Goal: Transaction & Acquisition: Purchase product/service

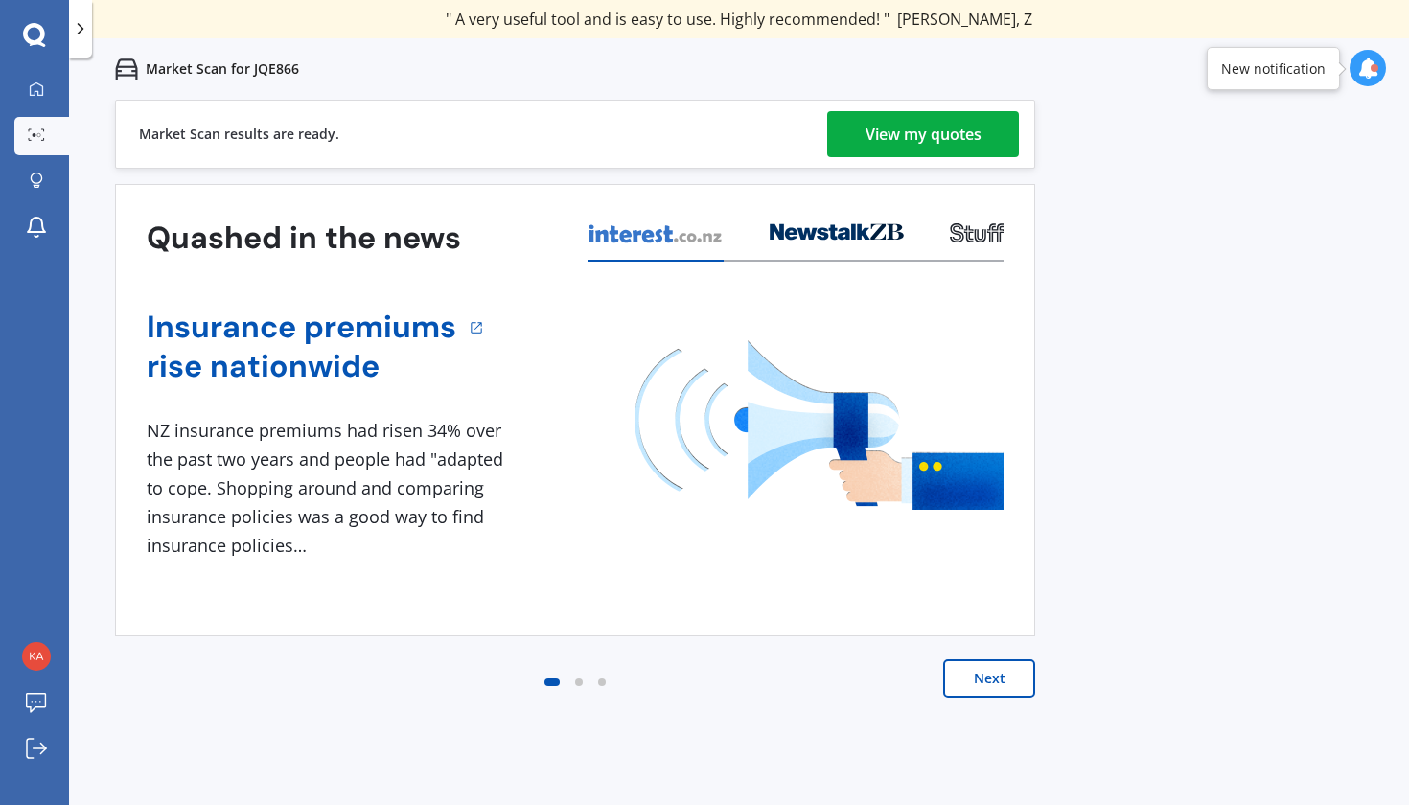
click at [883, 141] on div "View my quotes" at bounding box center [924, 134] width 116 height 46
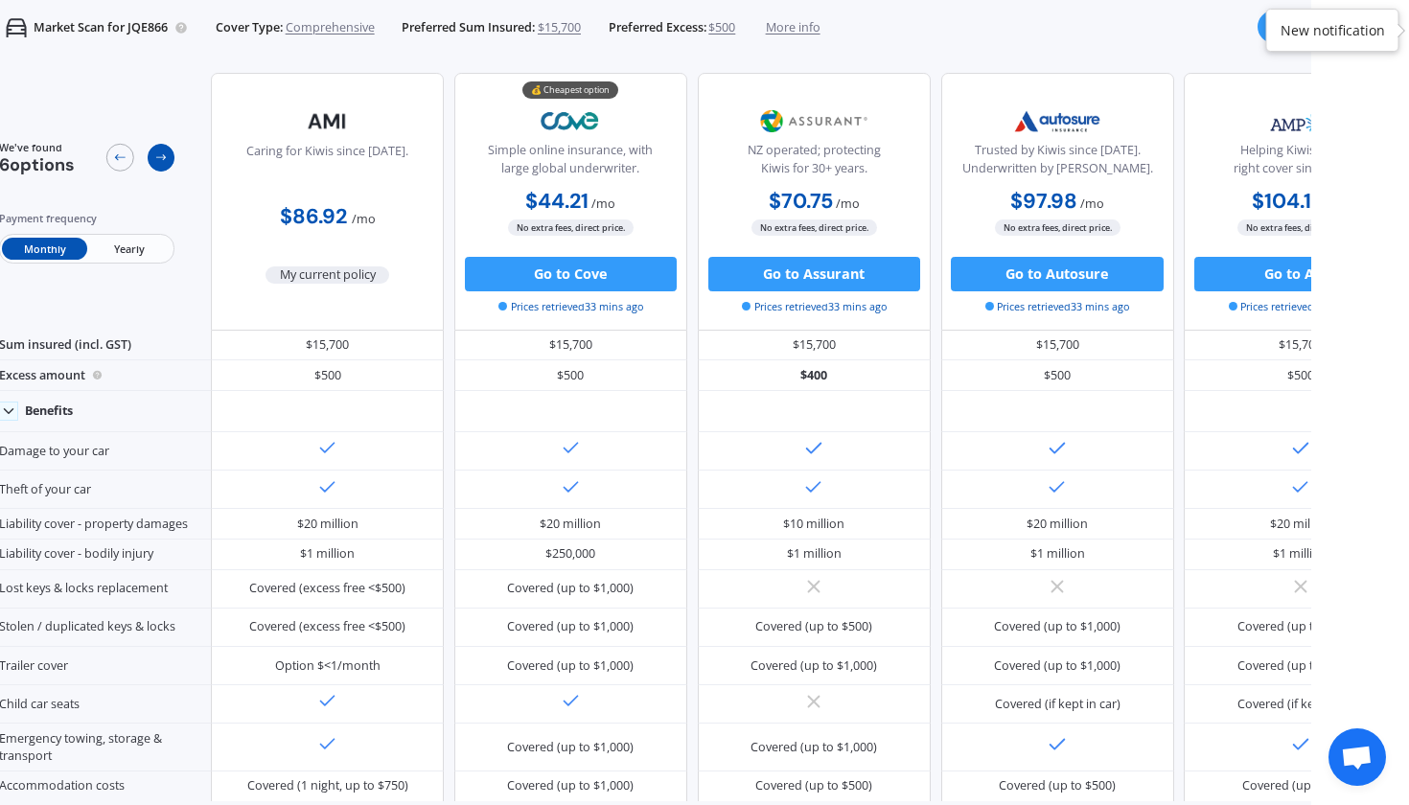
click at [167, 164] on icon at bounding box center [160, 157] width 13 height 13
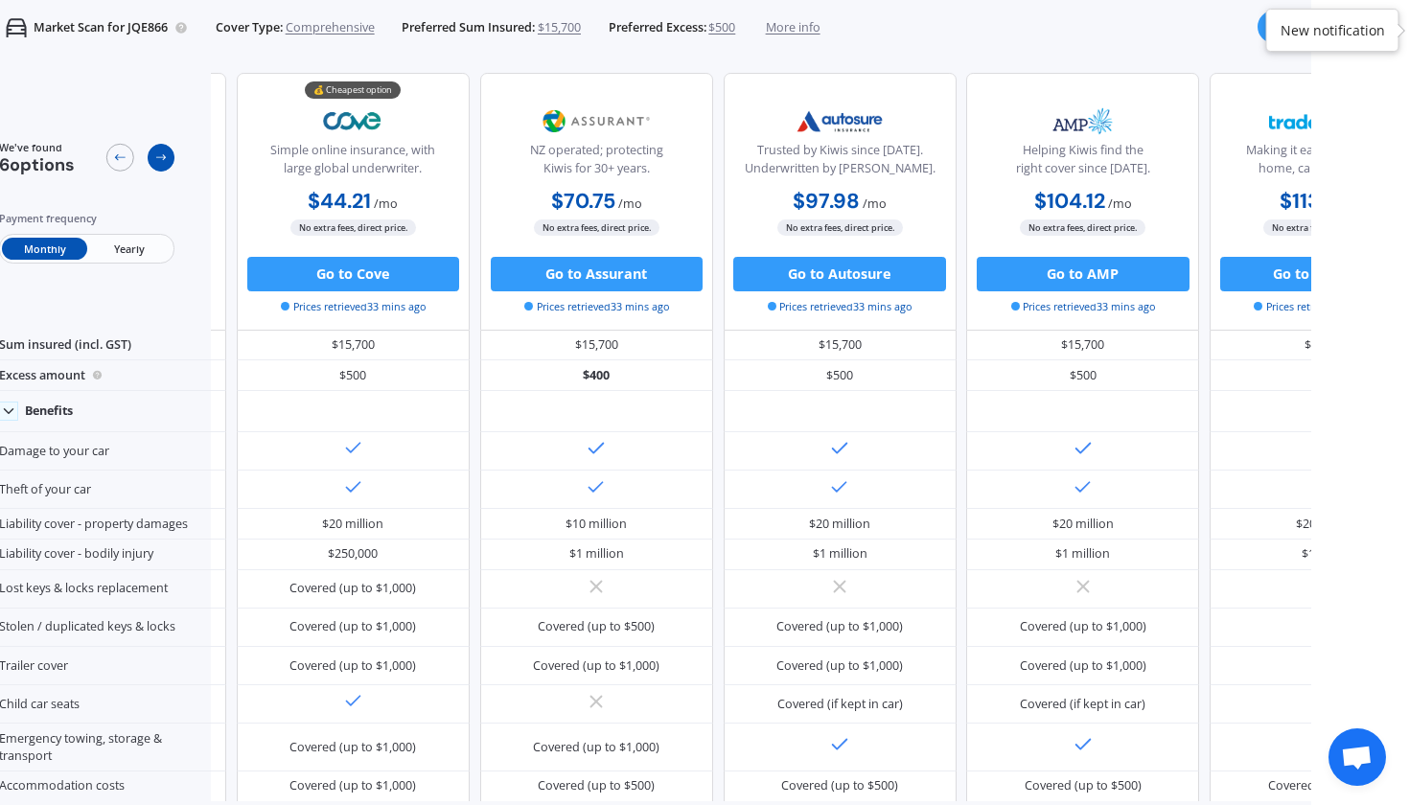
scroll to position [0, 288]
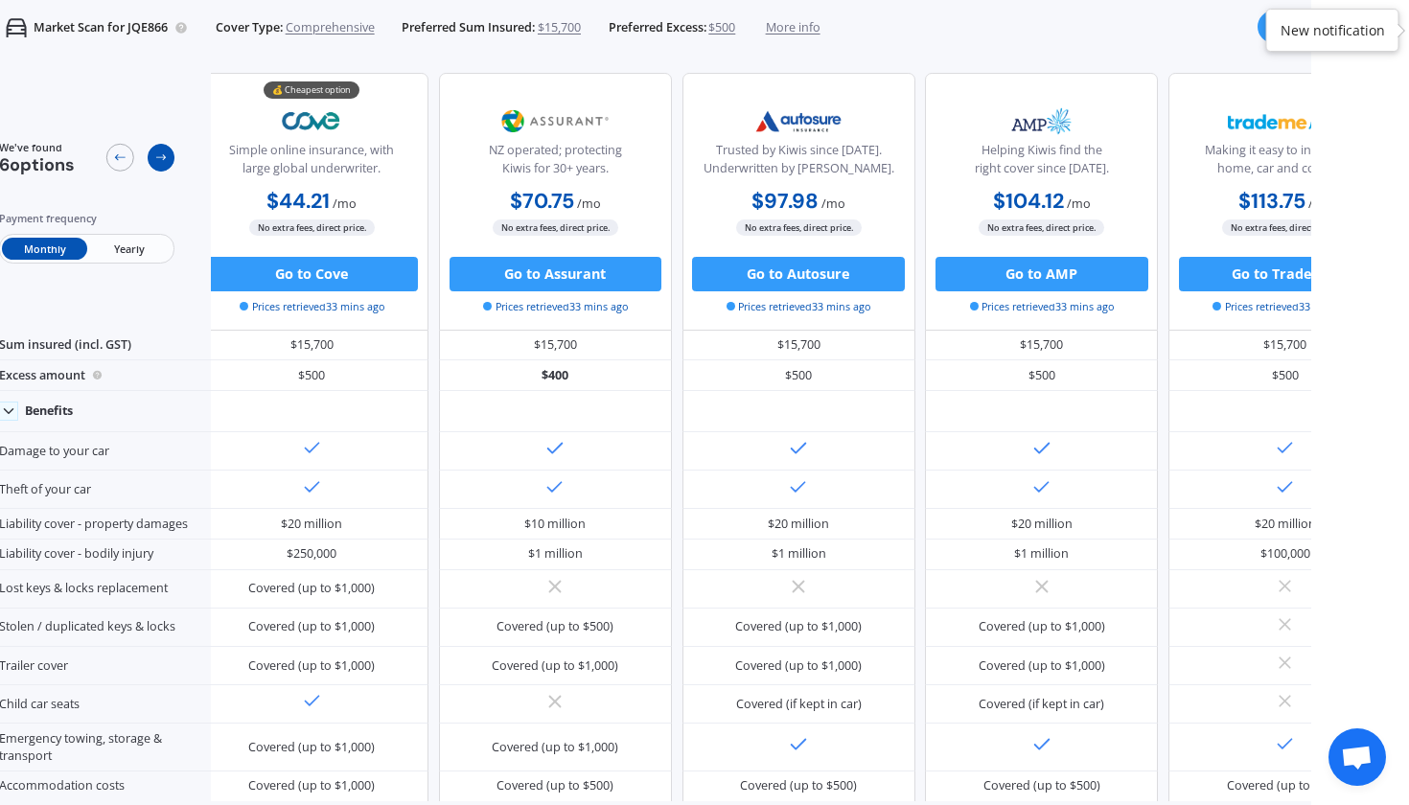
click at [167, 164] on icon at bounding box center [160, 157] width 13 height 13
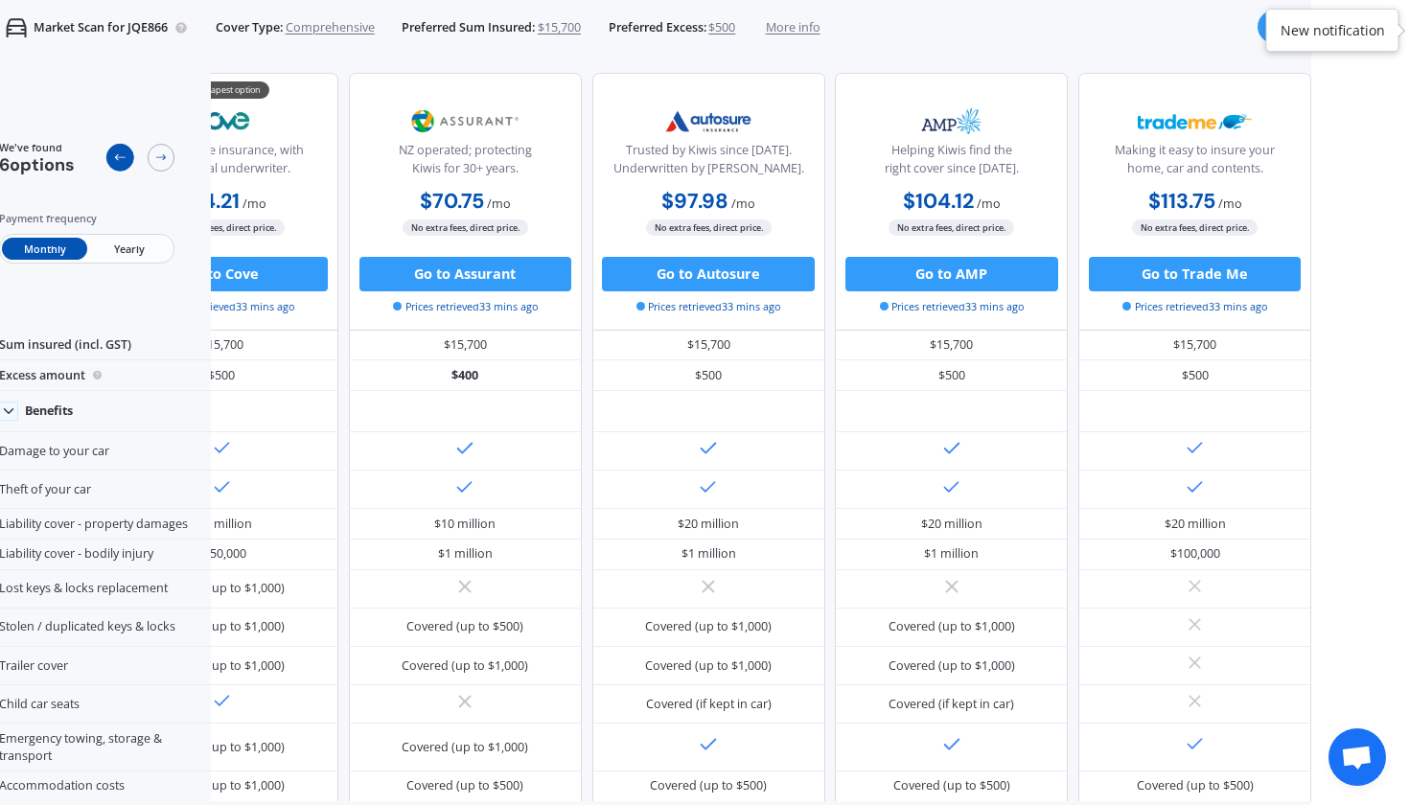
click at [124, 164] on icon at bounding box center [119, 157] width 13 height 13
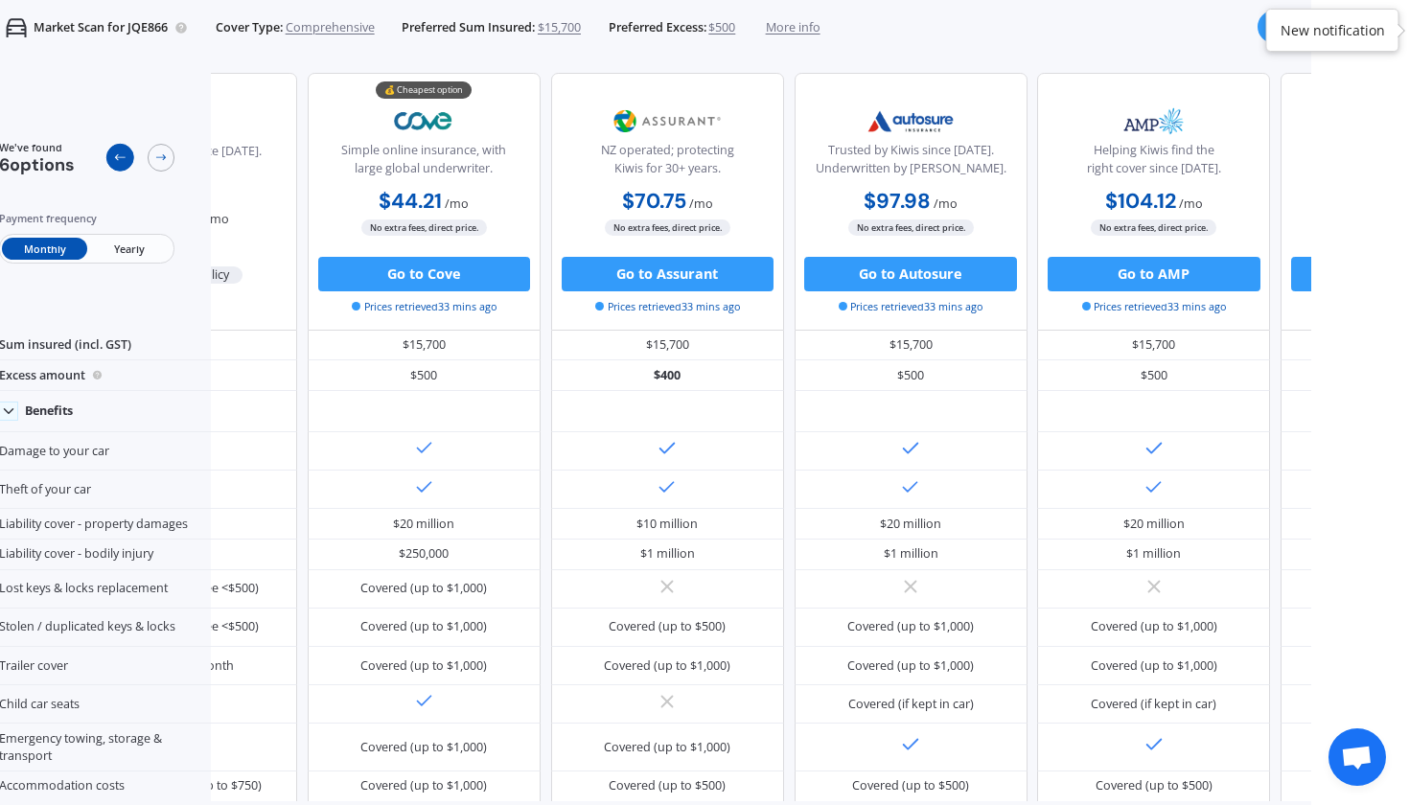
scroll to position [0, 109]
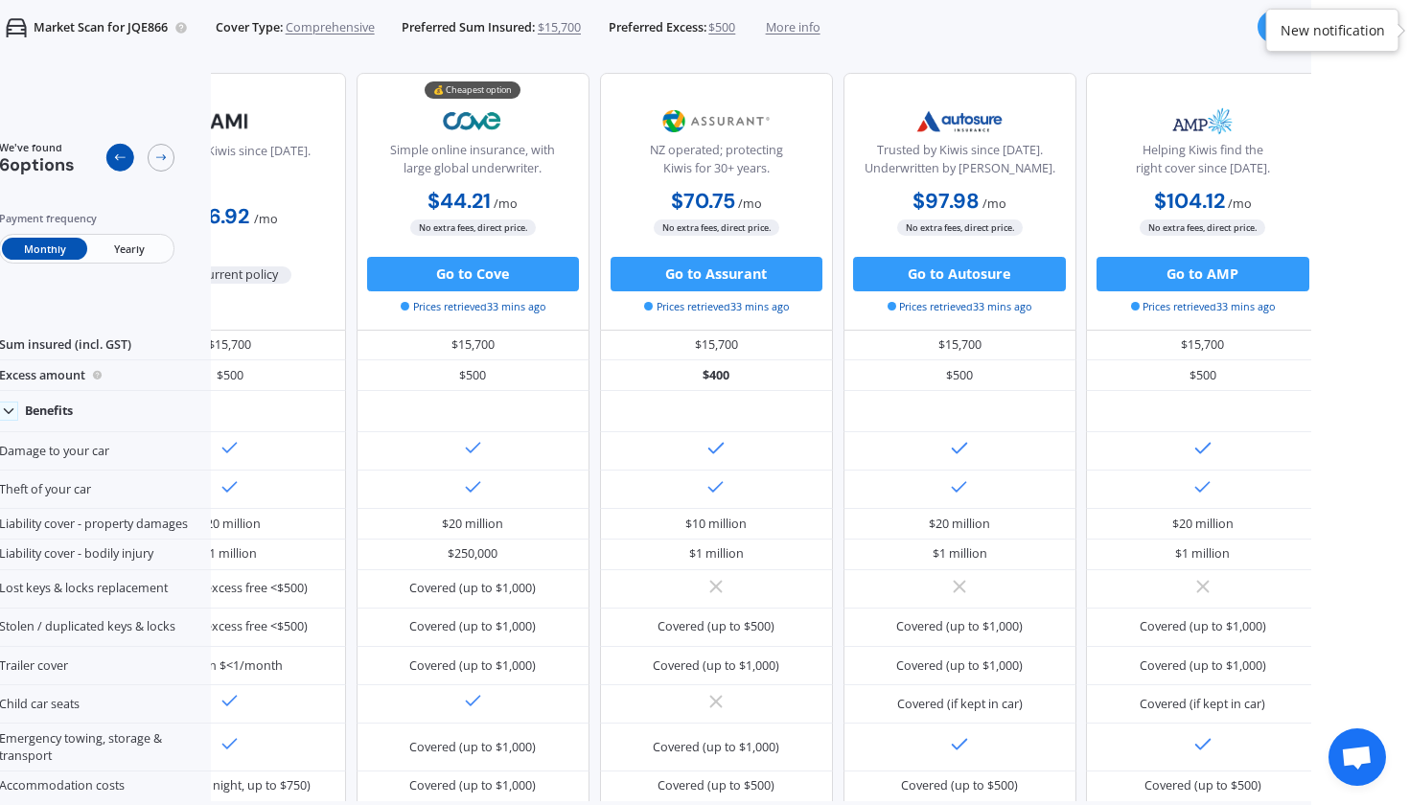
click at [124, 164] on icon at bounding box center [119, 157] width 13 height 13
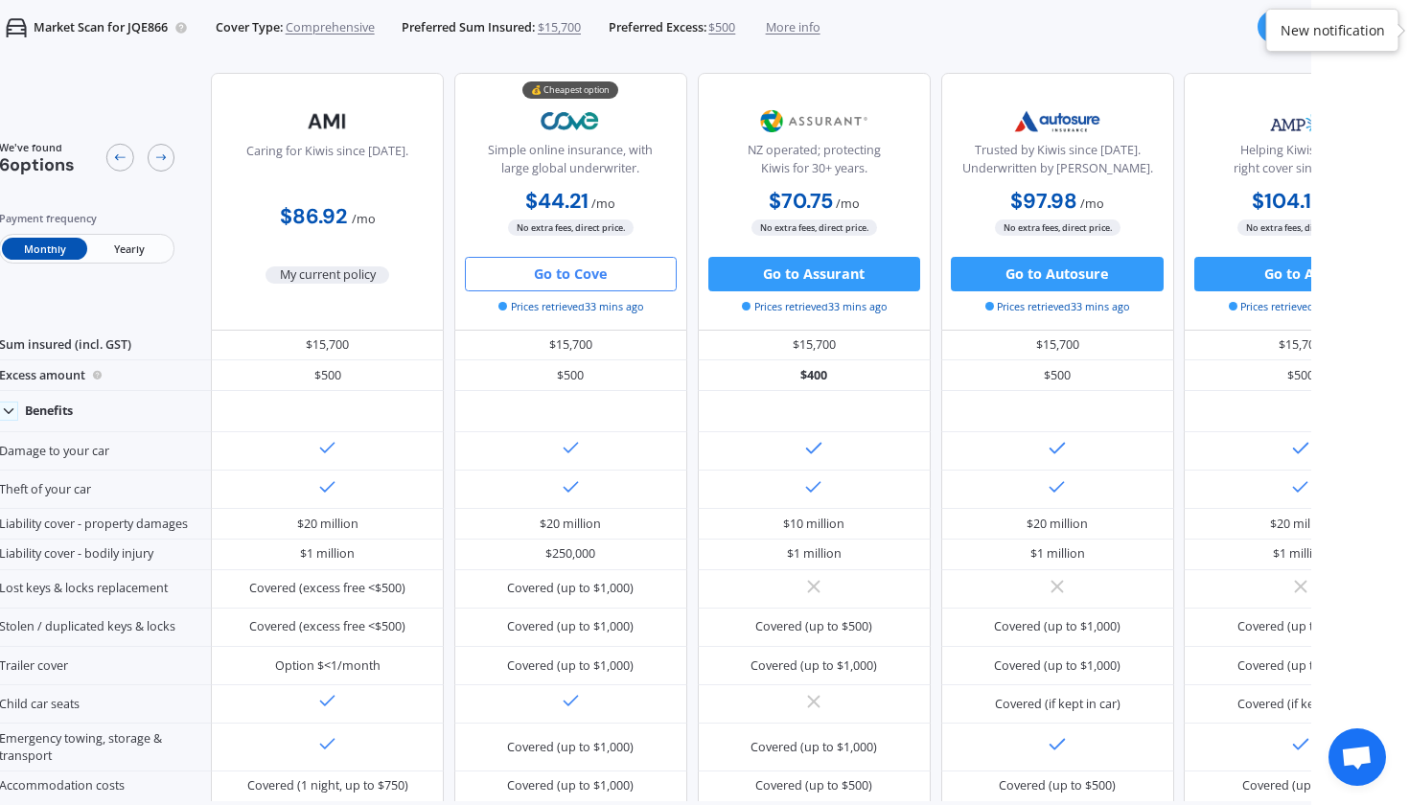
click at [525, 270] on button "Go to Cove" at bounding box center [571, 274] width 212 height 35
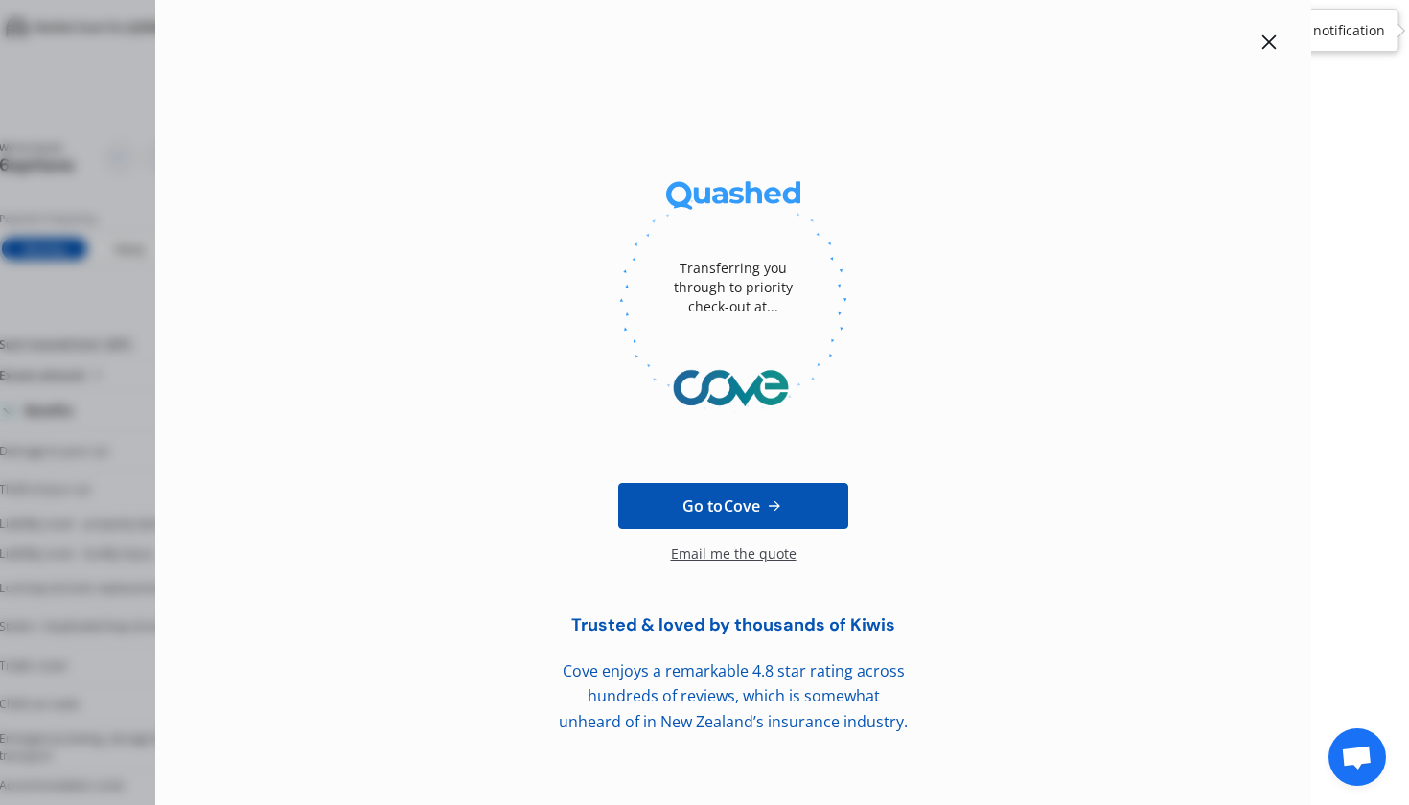
click at [1263, 44] on icon at bounding box center [1269, 42] width 15 height 15
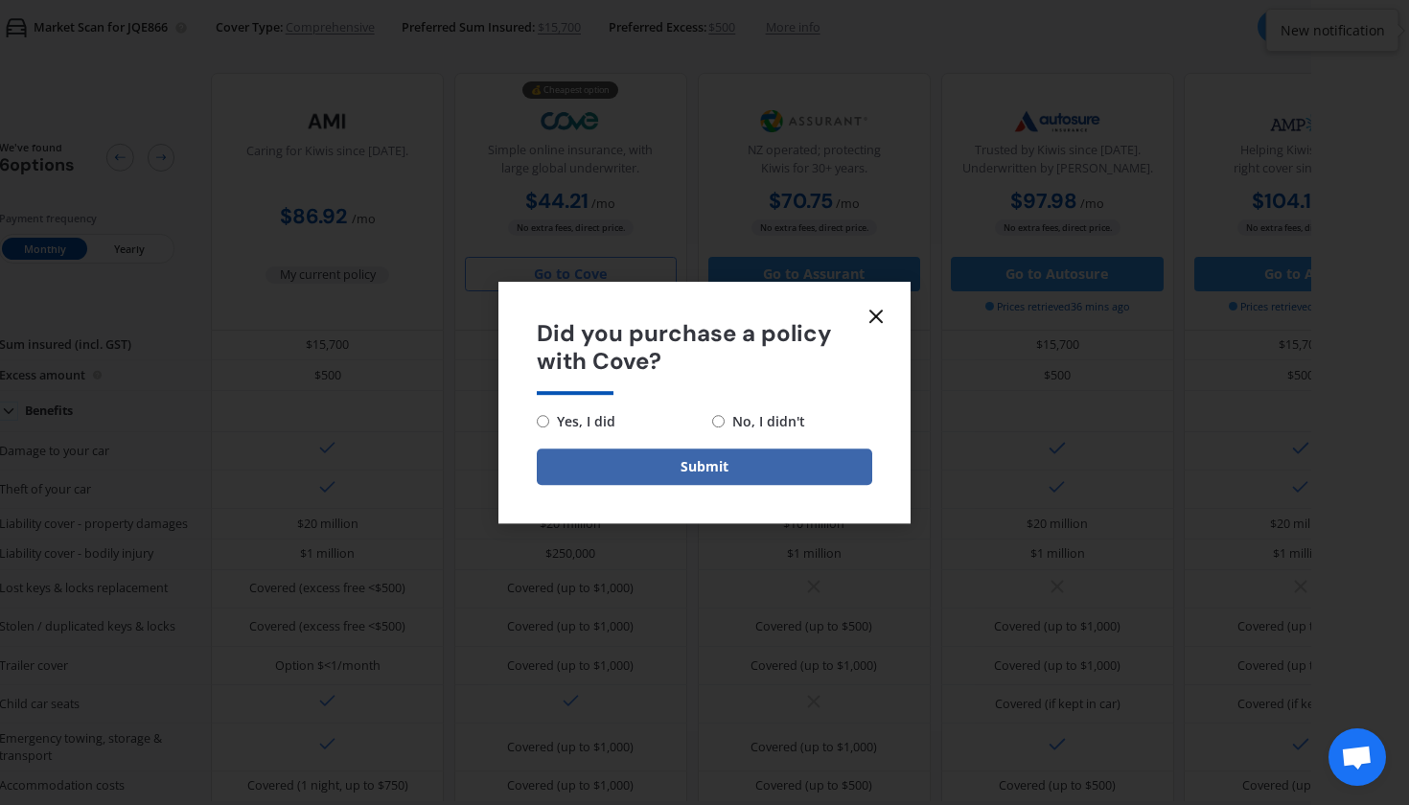
click at [716, 419] on input "No, I didn't" at bounding box center [718, 421] width 12 height 12
radio input "true"
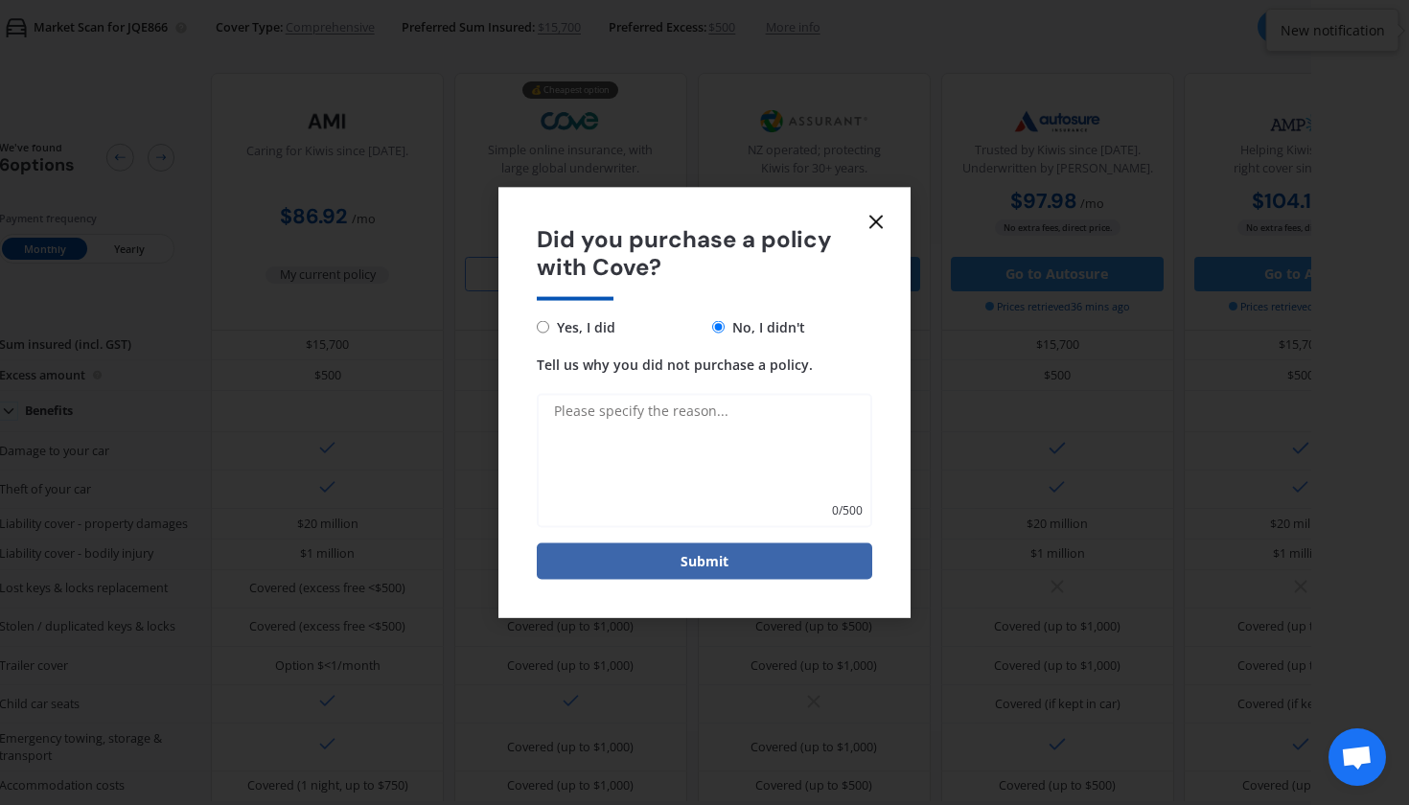
click at [871, 225] on icon at bounding box center [876, 222] width 23 height 23
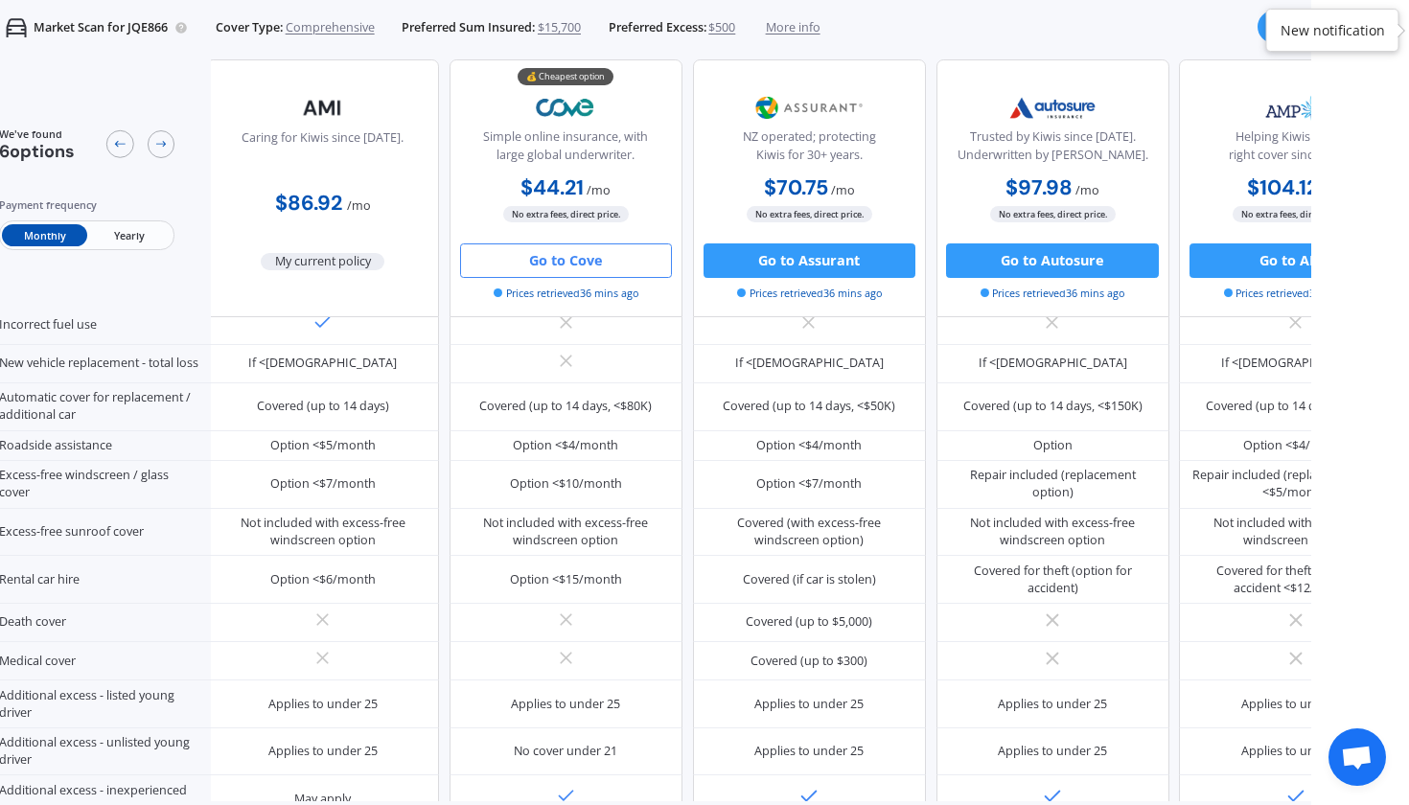
scroll to position [553, 8]
